Goal: Transaction & Acquisition: Purchase product/service

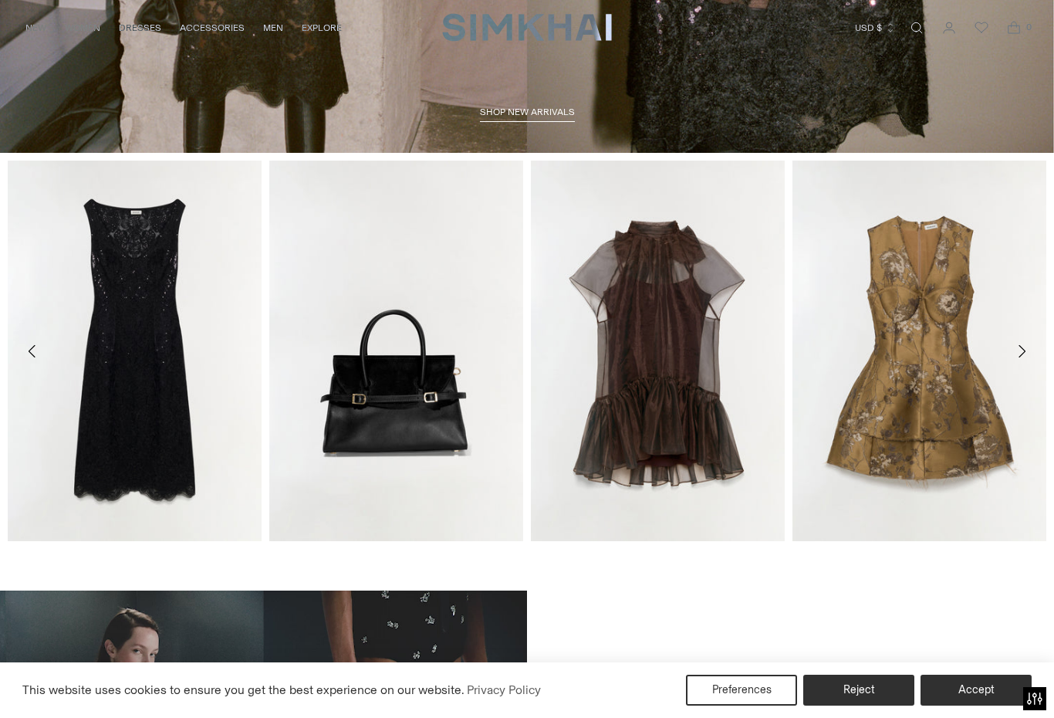
scroll to position [536, 0]
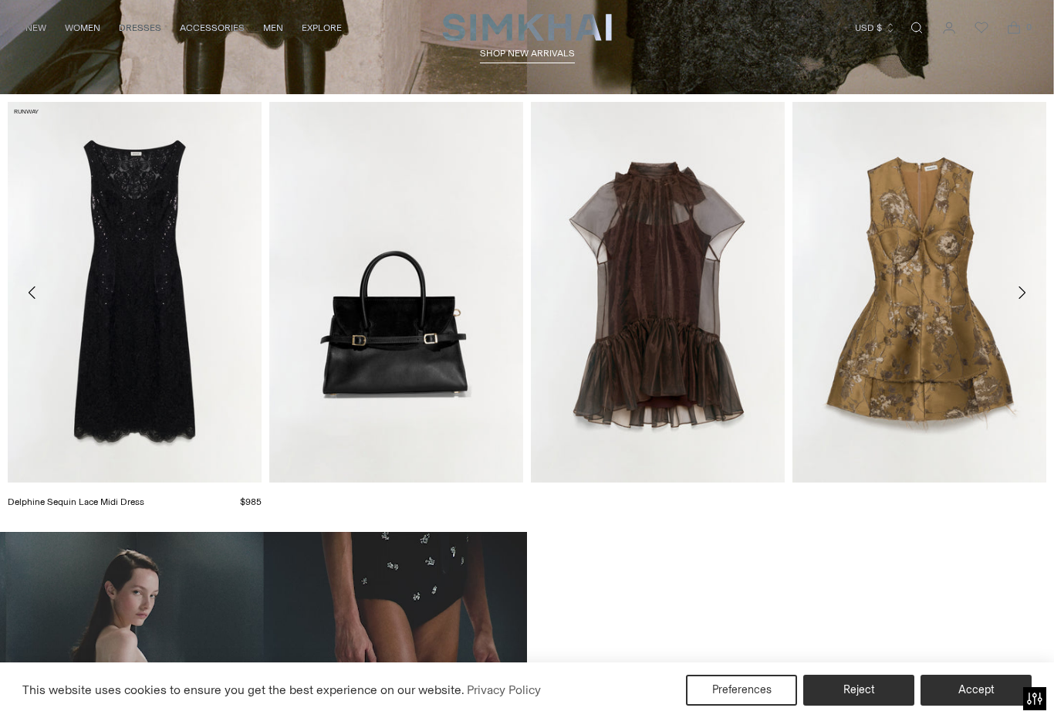
click at [144, 496] on link "Delphine Sequin Lace Midi Dress" at bounding box center [76, 501] width 137 height 11
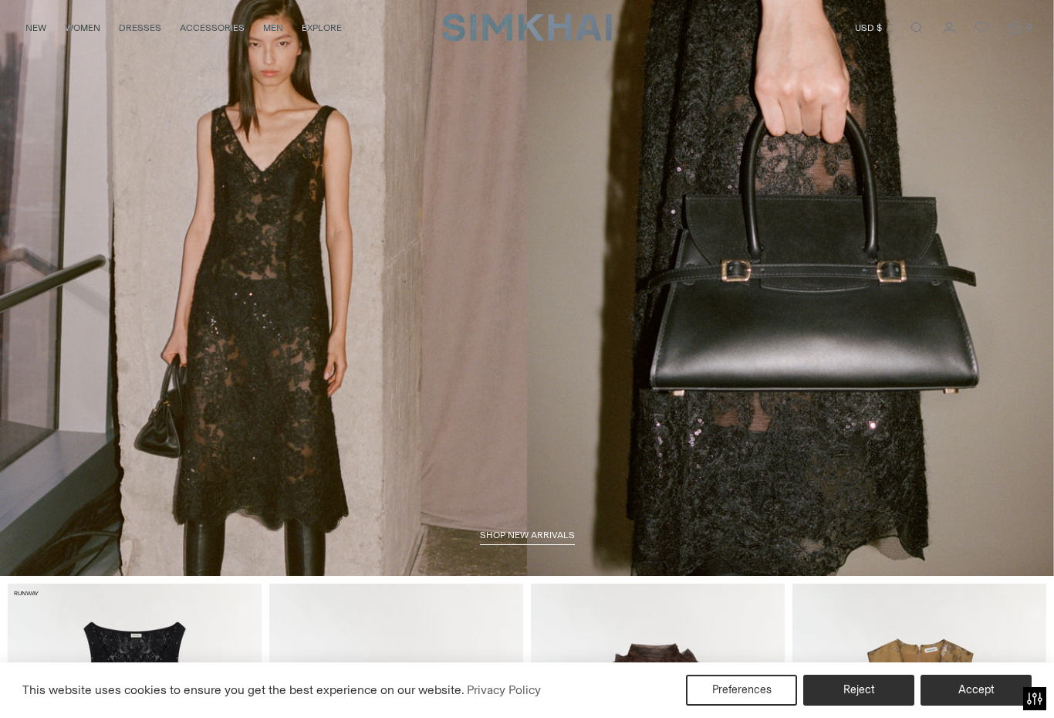
scroll to position [0, 0]
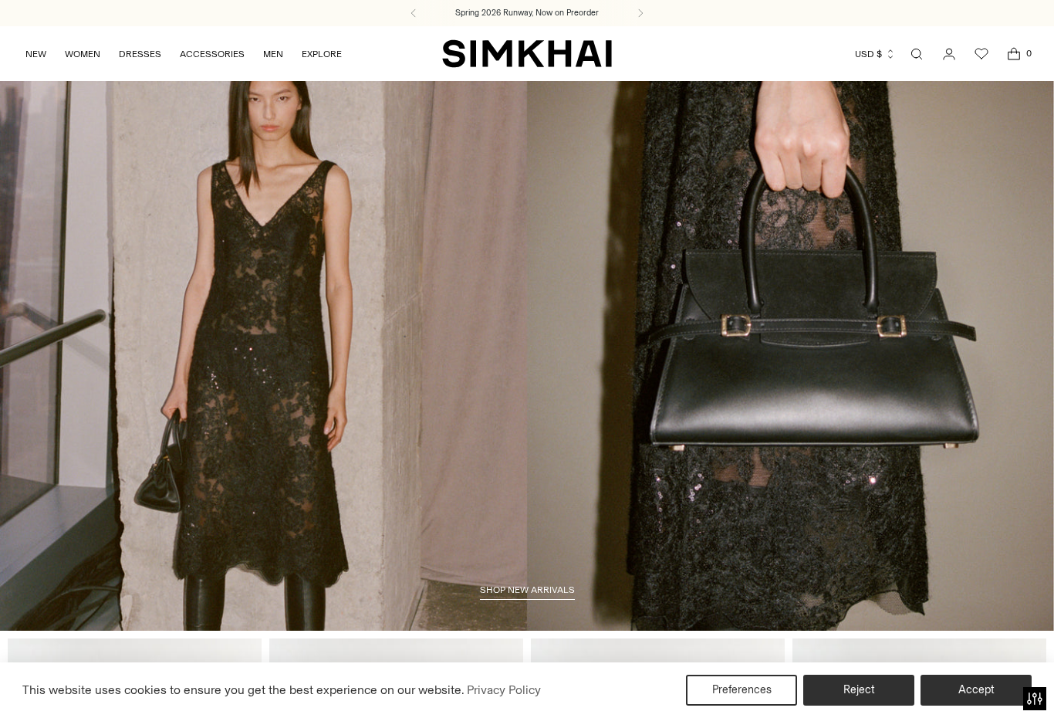
click at [894, 52] on icon "button" at bounding box center [890, 54] width 11 height 11
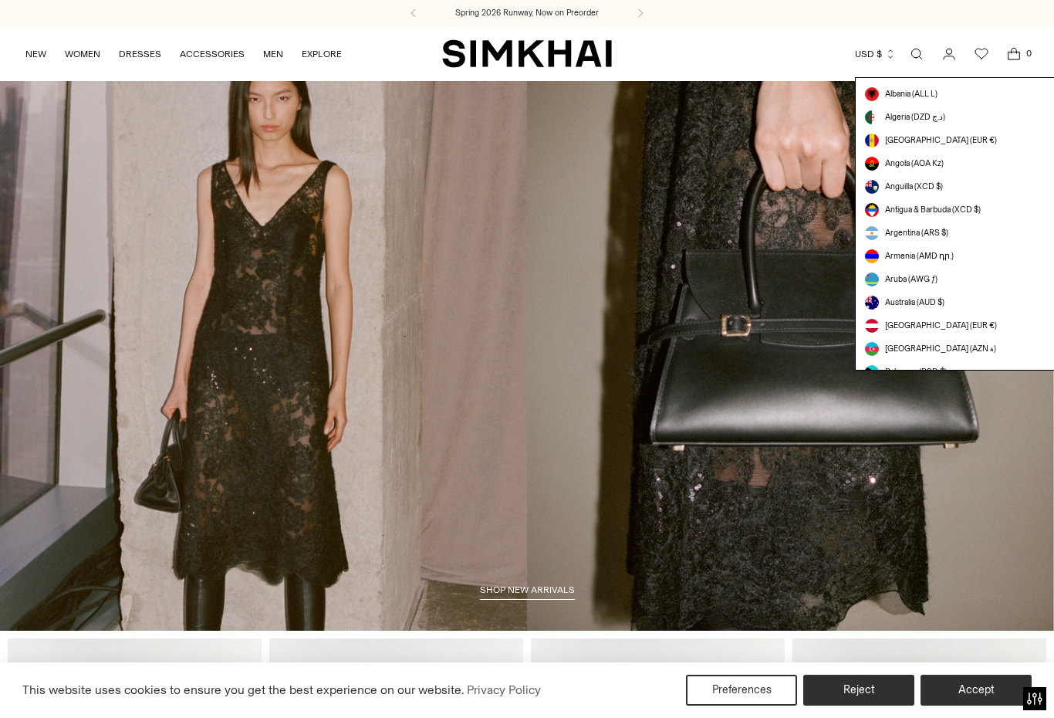
click at [922, 46] on span "Open search modal" at bounding box center [916, 54] width 17 height 17
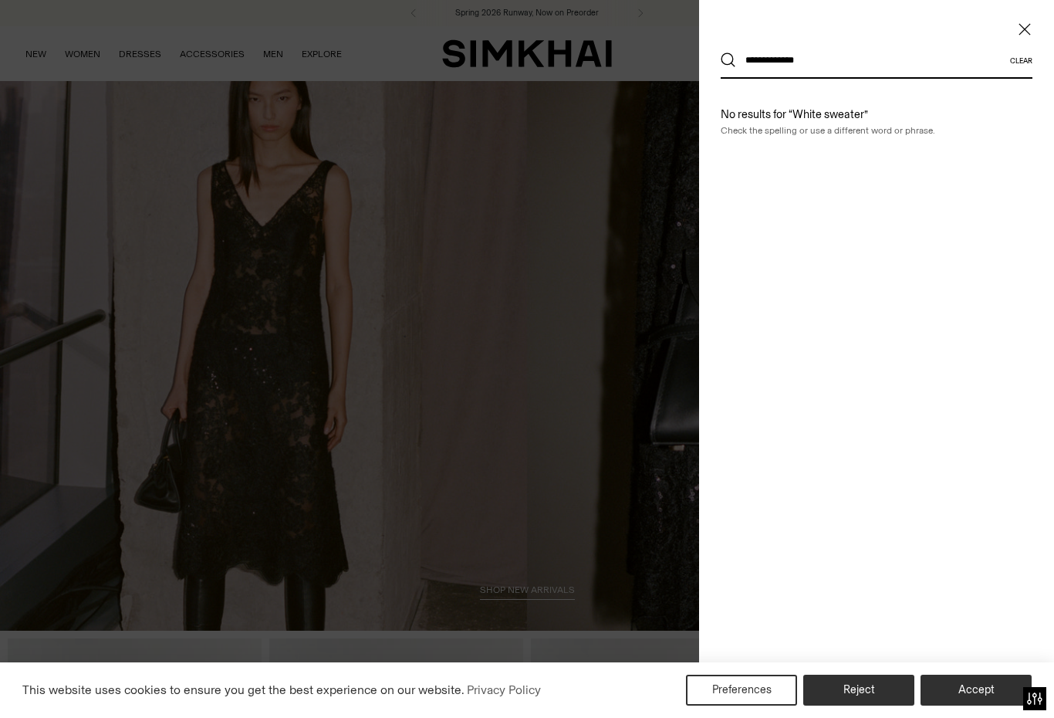
type input "**********"
click at [729, 60] on button "Search" at bounding box center [728, 59] width 15 height 15
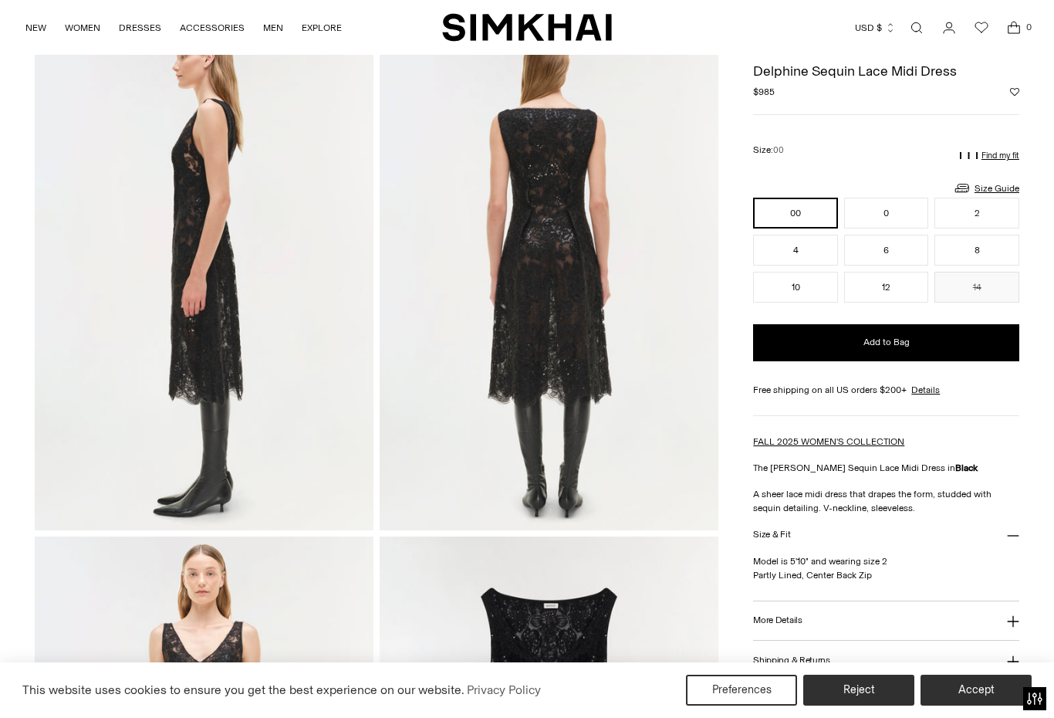
scroll to position [579, 0]
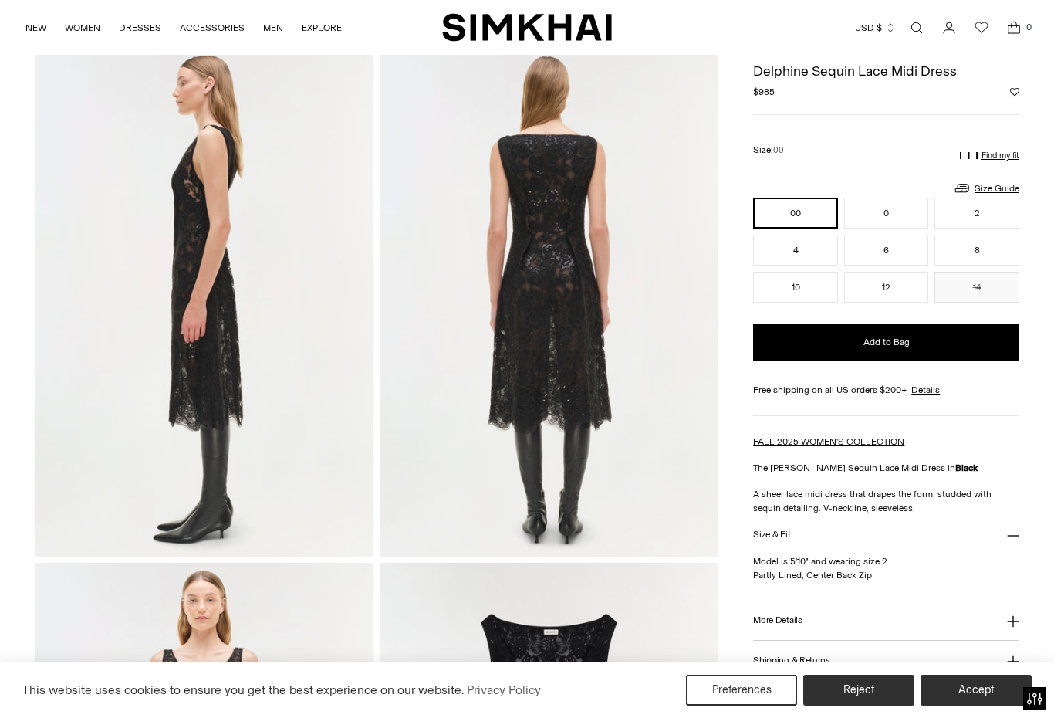
click at [221, 239] on img at bounding box center [204, 302] width 339 height 509
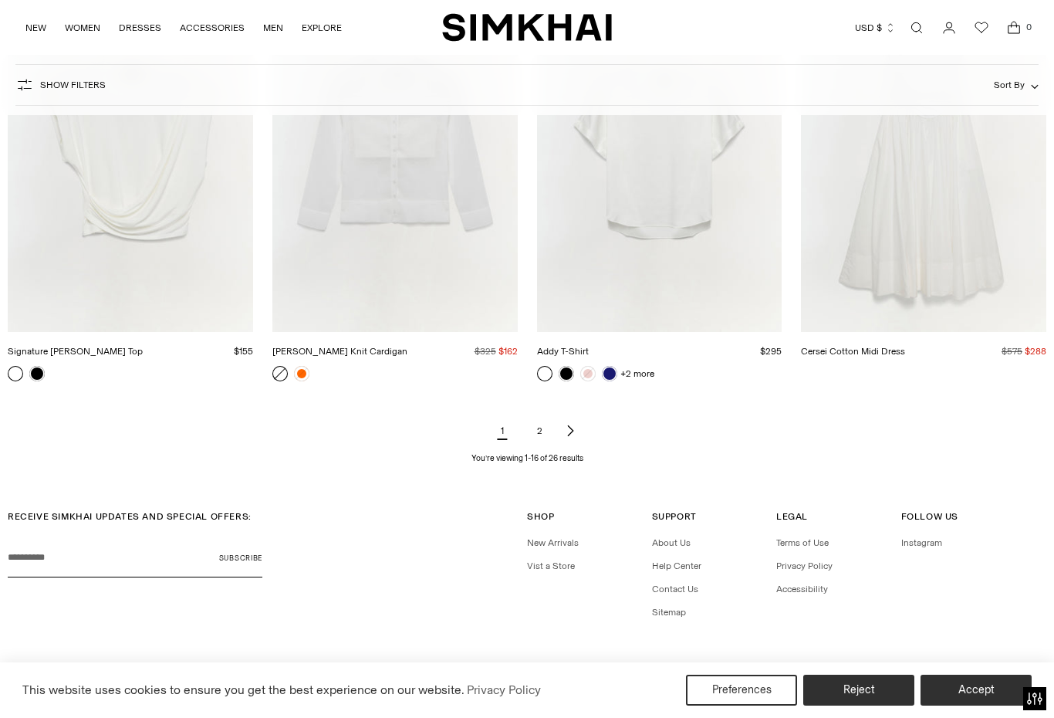
scroll to position [1682, 0]
click at [542, 438] on link "2" at bounding box center [539, 431] width 31 height 31
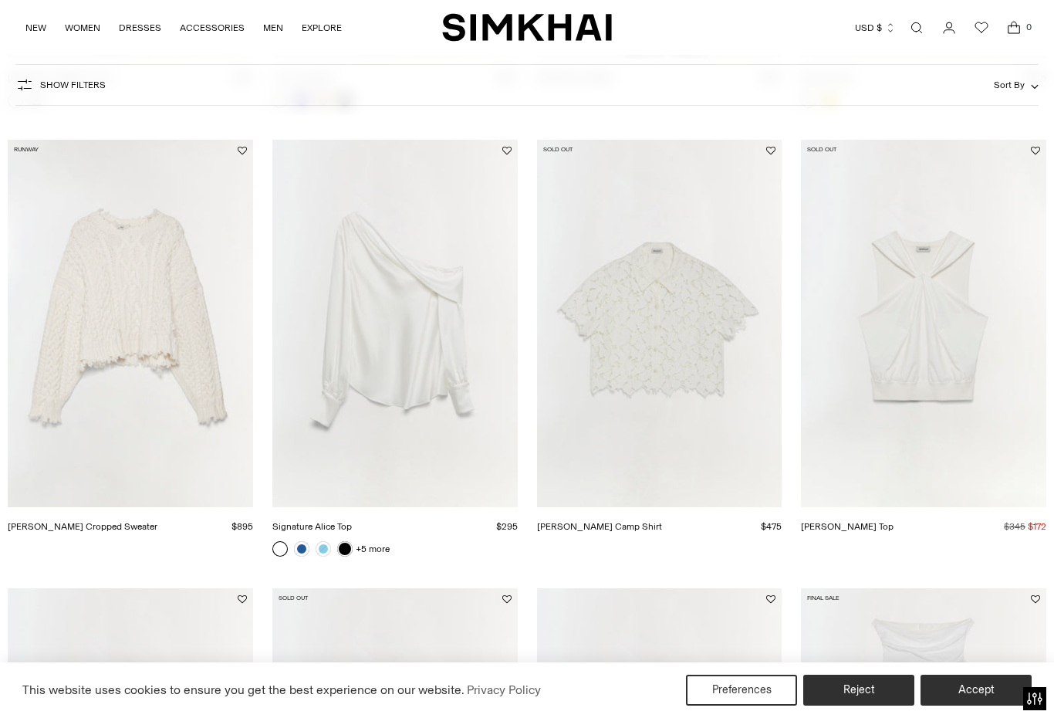
scroll to position [1057, 0]
click at [662, 522] on link "Marjorie Lace Camp Shirt" at bounding box center [599, 527] width 125 height 11
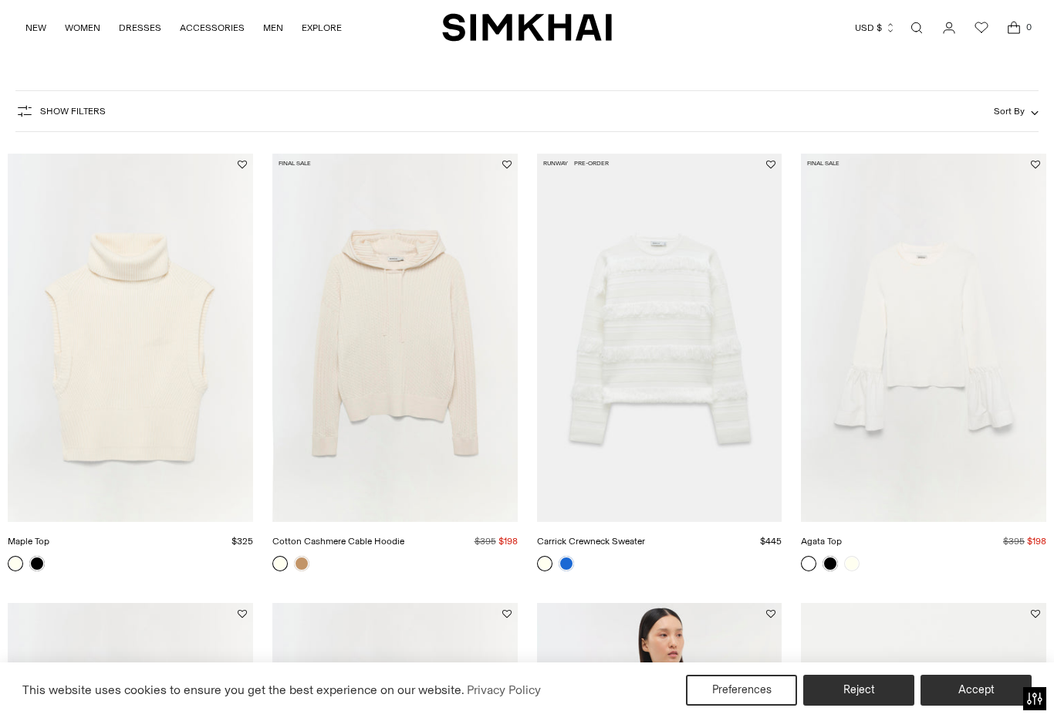
scroll to position [146, 0]
click at [842, 536] on link "Agata Top" at bounding box center [821, 541] width 41 height 11
